Goal: Task Accomplishment & Management: Use online tool/utility

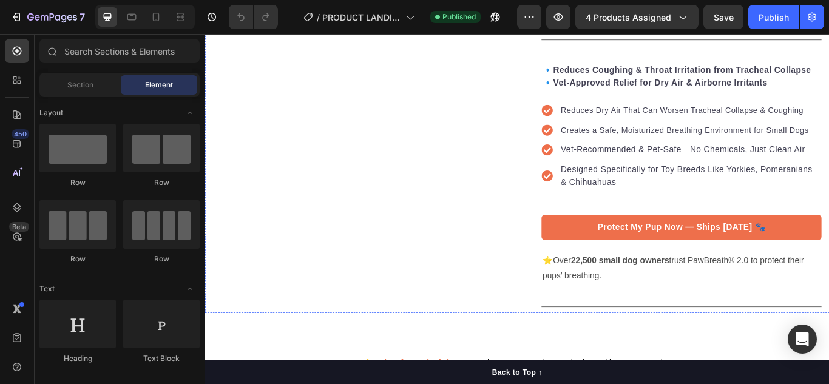
scroll to position [789, 0]
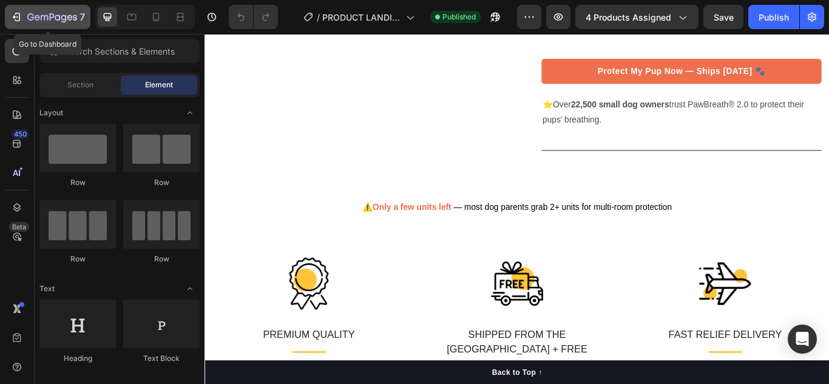
click at [25, 11] on div "7" at bounding box center [47, 17] width 75 height 15
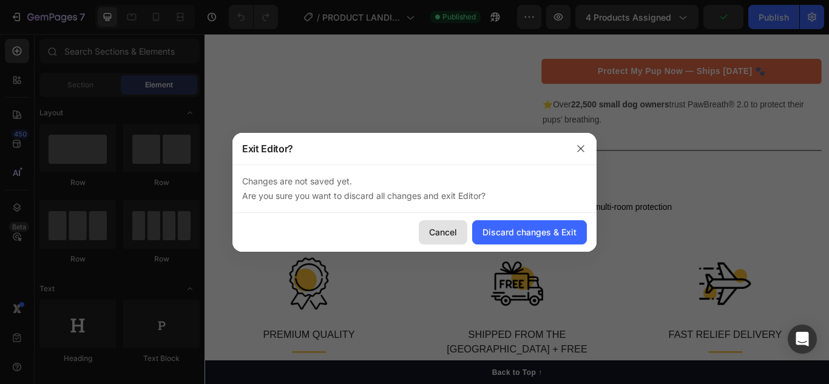
click at [460, 235] on button "Cancel" at bounding box center [443, 232] width 49 height 24
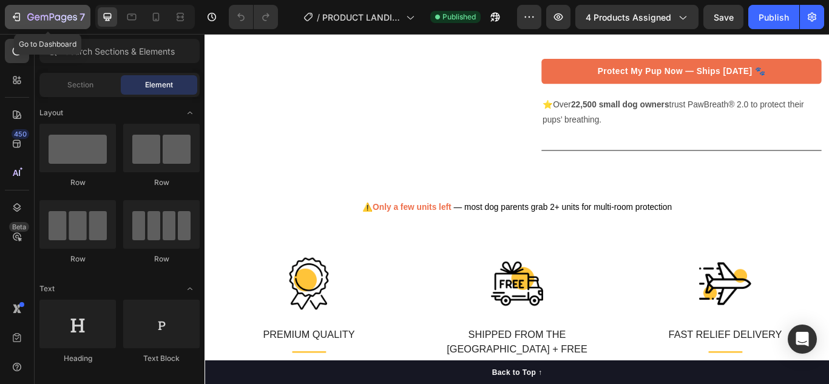
click at [18, 26] on button "7" at bounding box center [48, 17] width 86 height 24
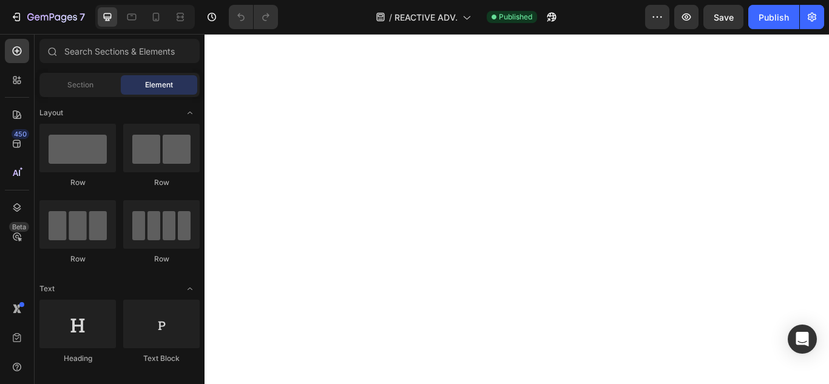
scroll to position [2429, 0]
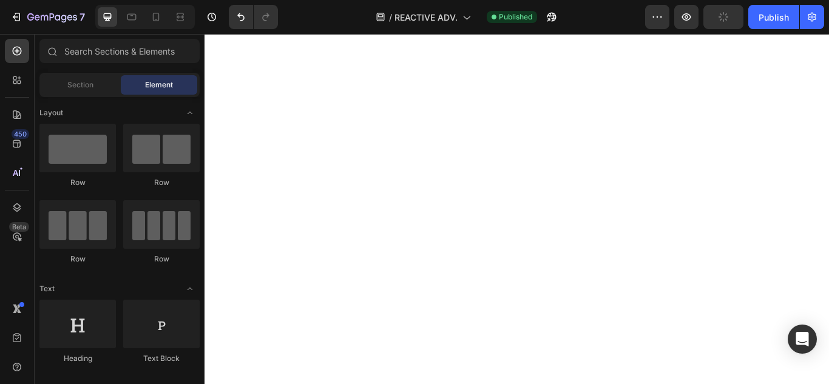
scroll to position [2368, 0]
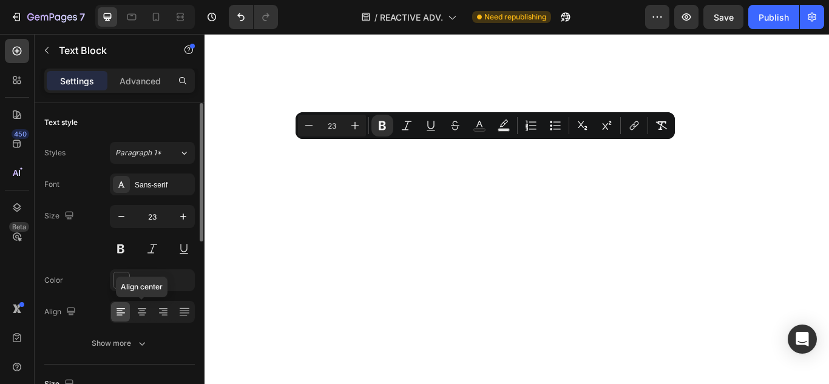
drag, startPoint x: 145, startPoint y: 307, endPoint x: 150, endPoint y: 301, distance: 8.2
click at [145, 307] on icon at bounding box center [142, 312] width 12 height 12
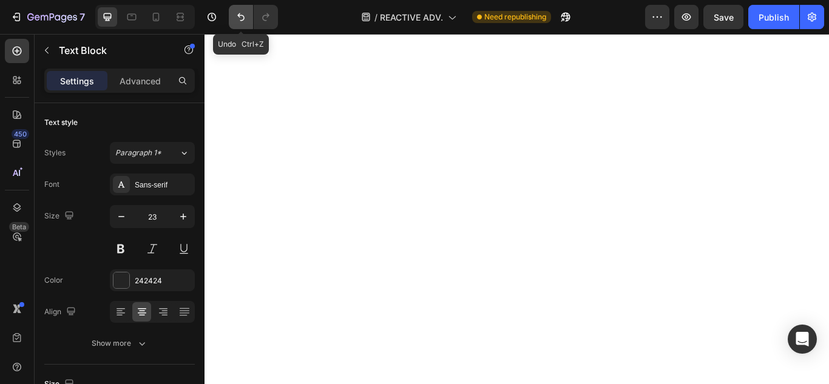
click at [244, 19] on icon "Undo/Redo" at bounding box center [240, 17] width 7 height 8
click at [247, 23] on button "Undo/Redo" at bounding box center [241, 17] width 24 height 24
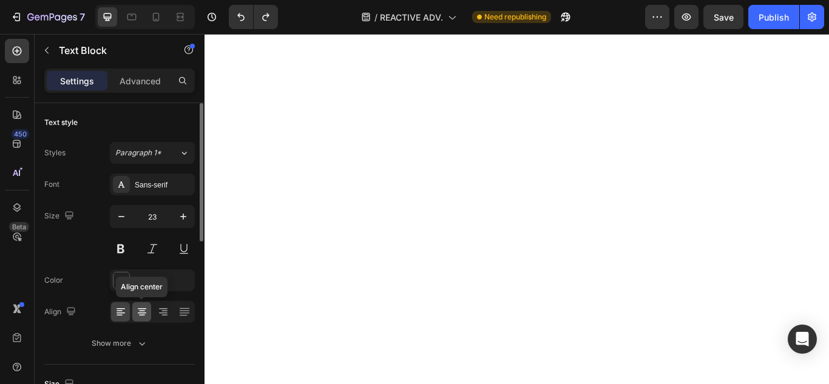
click at [135, 319] on div at bounding box center [141, 311] width 19 height 19
click at [131, 318] on div at bounding box center [152, 312] width 85 height 22
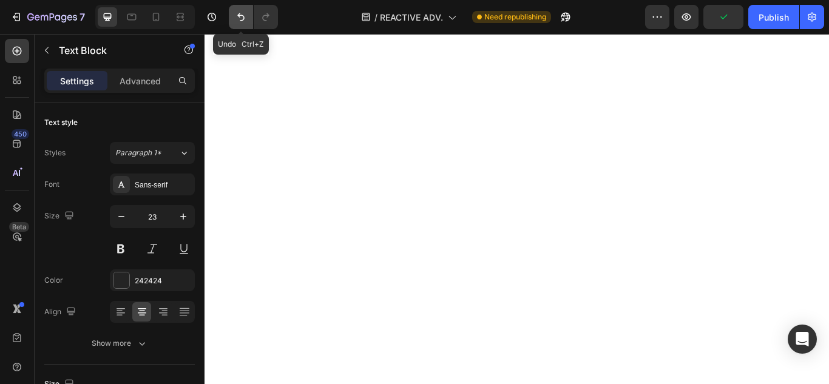
click at [243, 26] on button "Undo/Redo" at bounding box center [241, 17] width 24 height 24
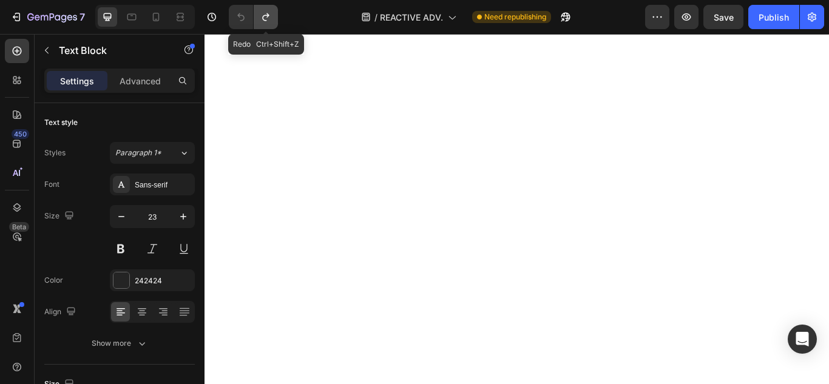
click at [259, 25] on button "Undo/Redo" at bounding box center [266, 17] width 24 height 24
click at [241, 14] on icon "Undo/Redo" at bounding box center [241, 17] width 12 height 12
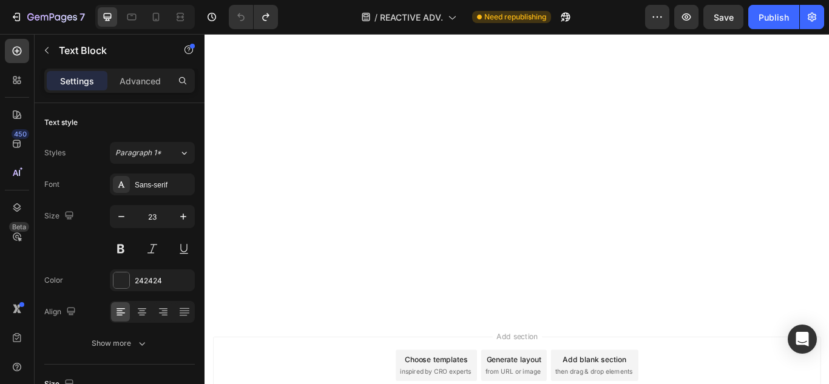
scroll to position [2854, 0]
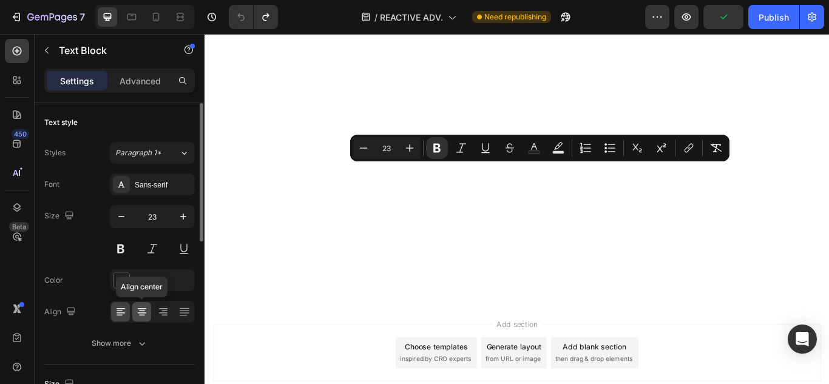
click at [138, 315] on icon at bounding box center [142, 312] width 12 height 12
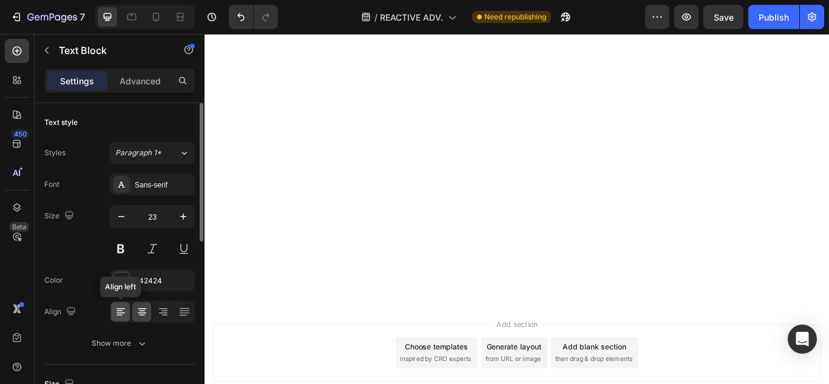
click at [117, 316] on icon at bounding box center [121, 312] width 12 height 12
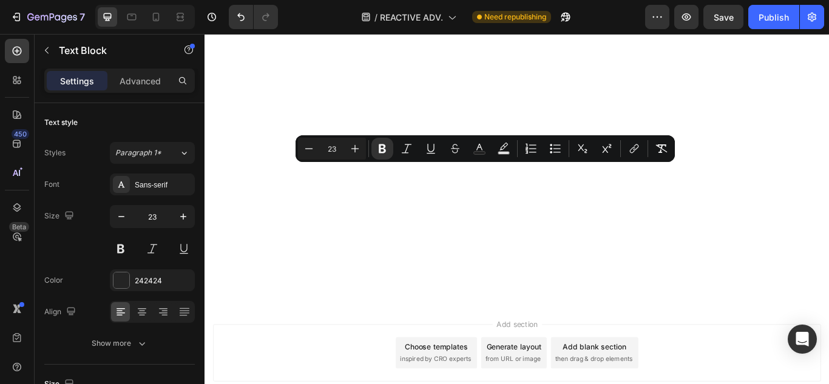
drag, startPoint x: 614, startPoint y: 192, endPoint x: 397, endPoint y: 192, distance: 217.4
click at [145, 308] on icon at bounding box center [142, 312] width 12 height 12
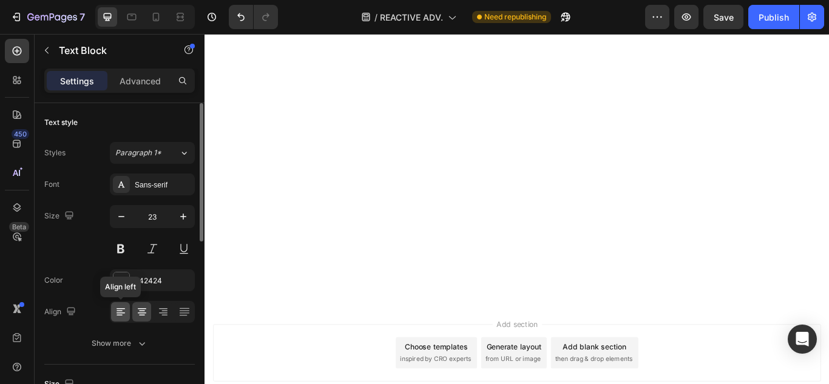
click at [126, 305] on div at bounding box center [120, 311] width 19 height 19
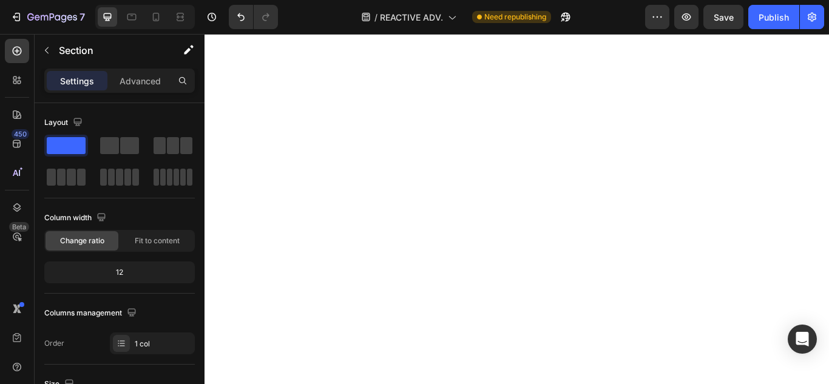
scroll to position [2672, 0]
click at [250, 18] on button "Undo/Redo" at bounding box center [241, 17] width 24 height 24
click at [250, 16] on button "Undo/Redo" at bounding box center [241, 17] width 24 height 24
click at [239, 19] on icon "Undo/Redo" at bounding box center [241, 17] width 12 height 12
click at [261, 23] on button "Undo/Redo" at bounding box center [266, 17] width 24 height 24
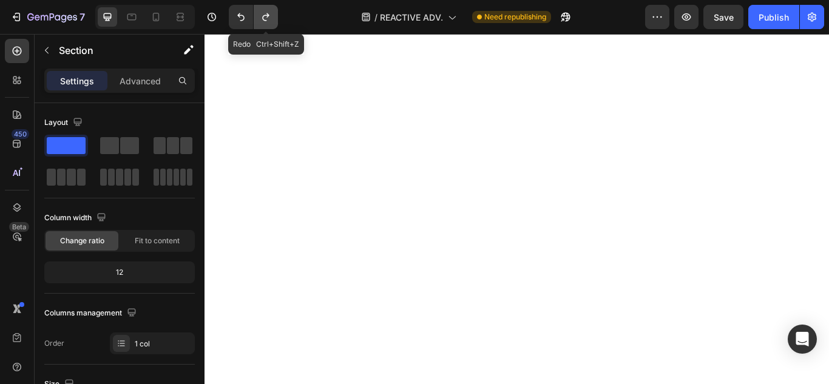
click at [261, 23] on button "Undo/Redo" at bounding box center [266, 17] width 24 height 24
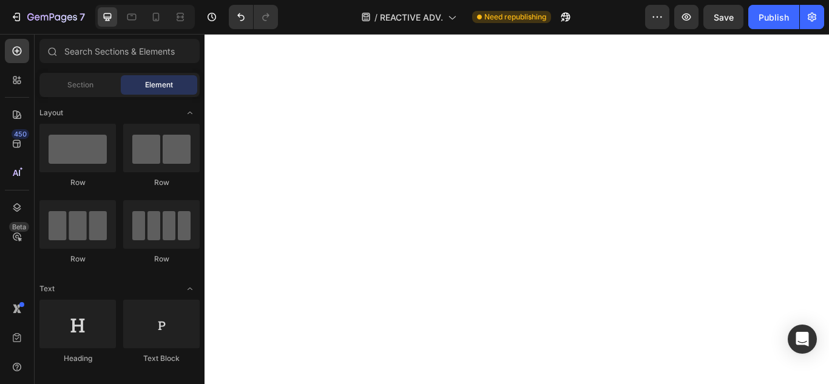
scroll to position [2368, 0]
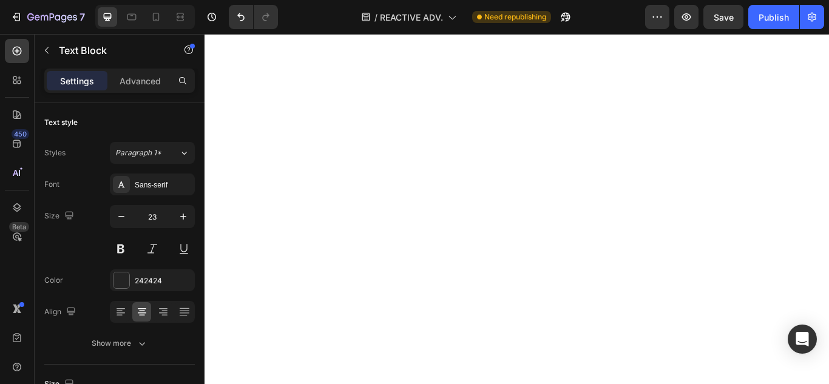
drag, startPoint x: 393, startPoint y: 184, endPoint x: 400, endPoint y: 191, distance: 9.4
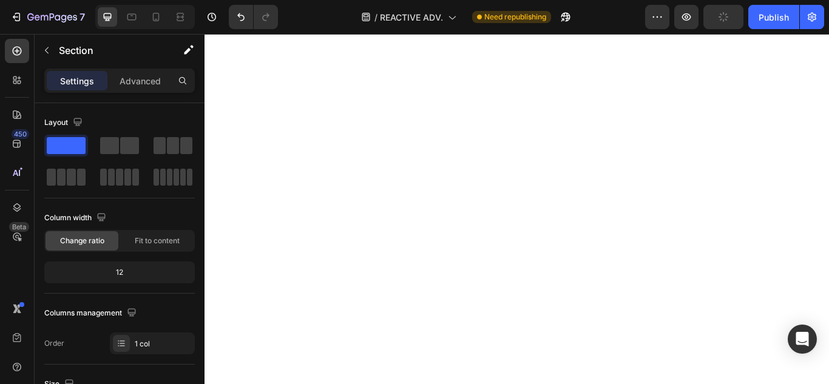
click at [152, 27] on div at bounding box center [145, 17] width 100 height 24
click at [157, 26] on div at bounding box center [155, 16] width 19 height 19
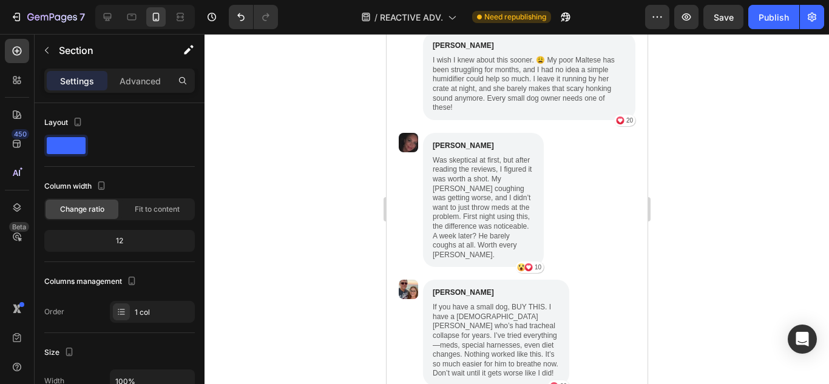
scroll to position [2310, 0]
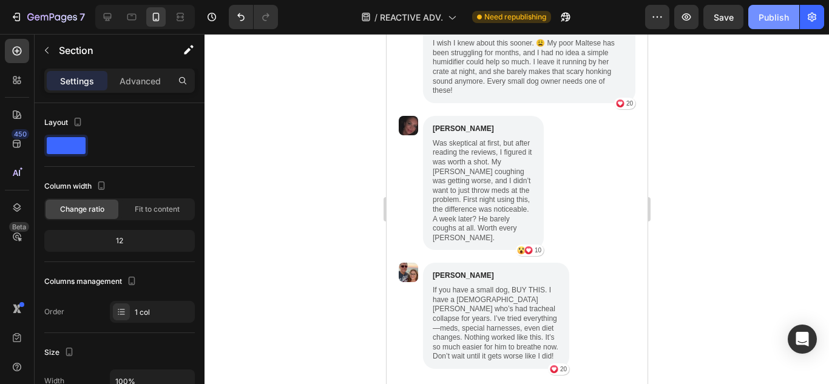
click at [777, 22] on div "Publish" at bounding box center [774, 17] width 30 height 13
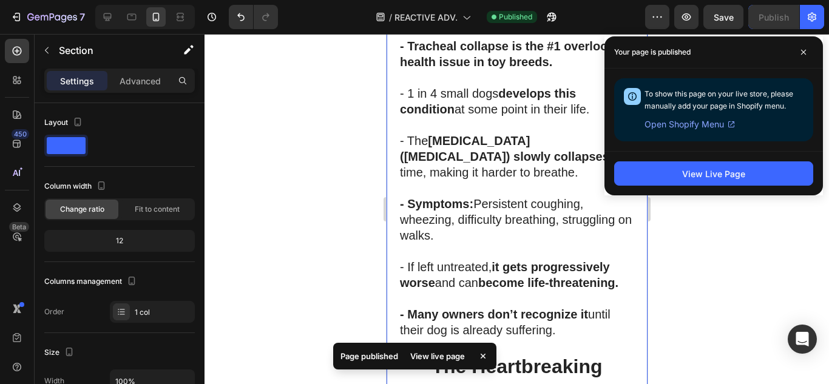
scroll to position [427, 0]
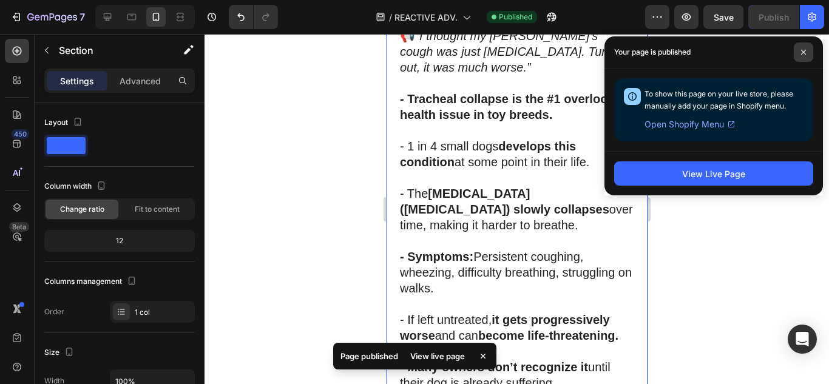
click at [803, 52] on icon at bounding box center [804, 52] width 6 height 6
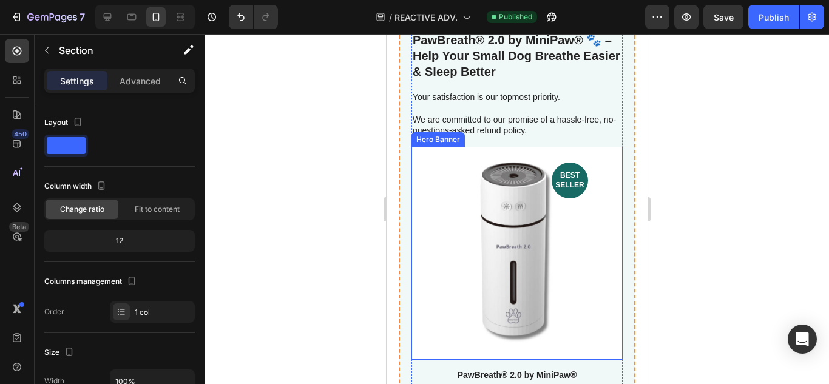
scroll to position [3340, 0]
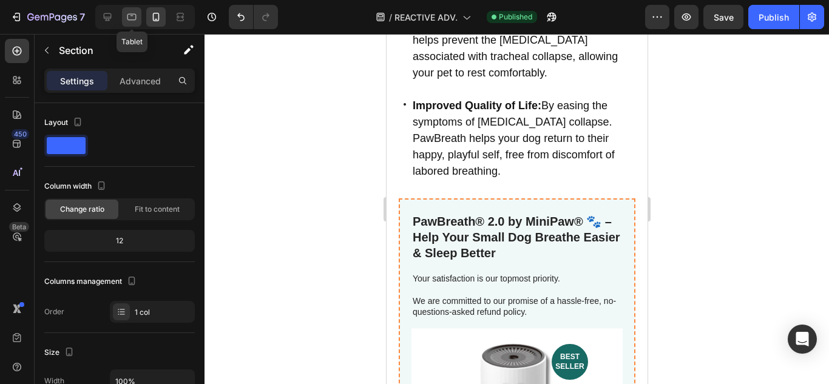
click at [135, 15] on icon at bounding box center [132, 17] width 9 height 7
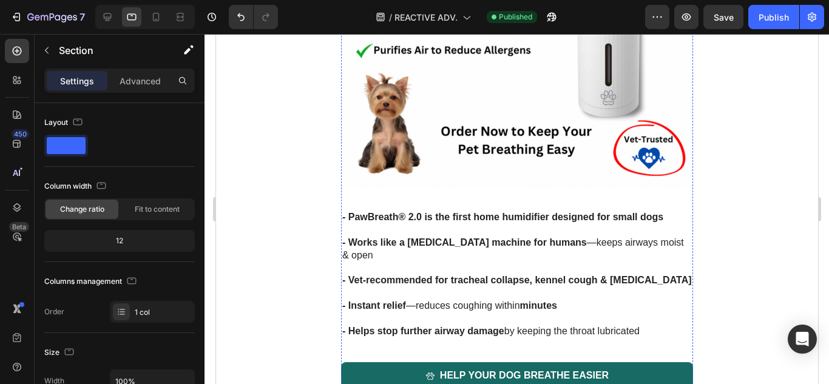
scroll to position [2550, 0]
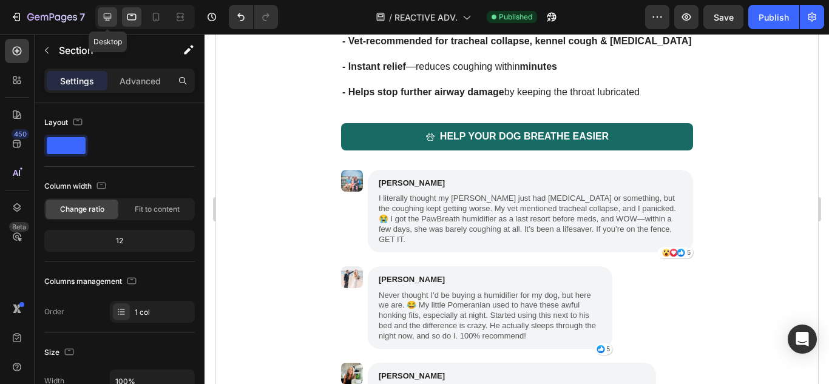
click at [104, 10] on div at bounding box center [107, 16] width 19 height 19
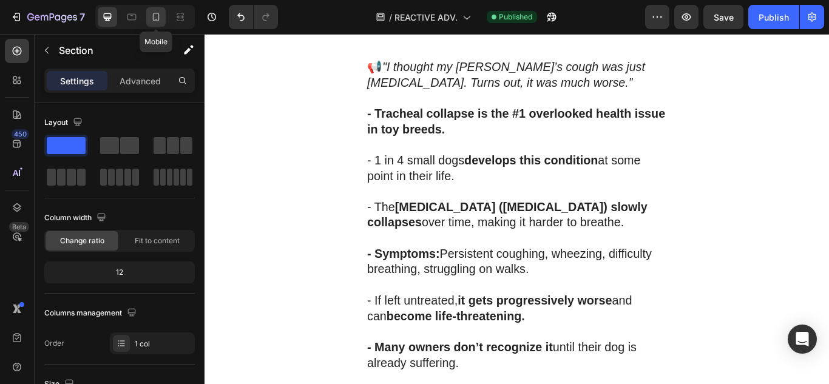
click at [152, 20] on icon at bounding box center [156, 17] width 12 height 12
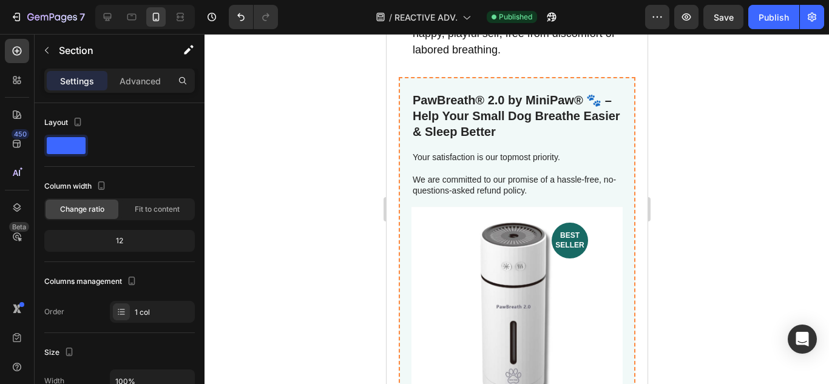
scroll to position [3825, 0]
